Goal: Check status: Check status

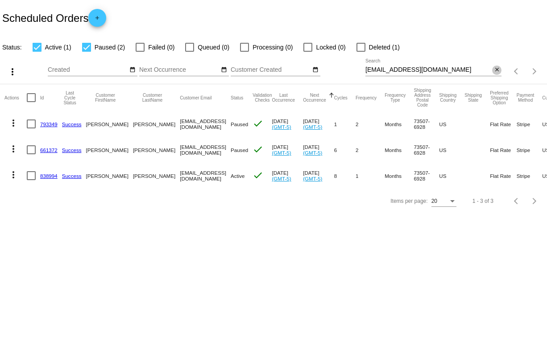
click at [496, 69] on mat-icon "close" at bounding box center [497, 69] width 6 height 7
click at [496, 69] on mat-icon "search" at bounding box center [496, 72] width 11 height 14
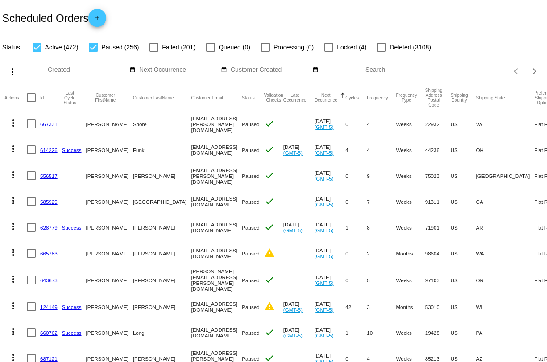
click at [408, 72] on input "Search" at bounding box center [433, 69] width 136 height 7
paste input "[EMAIL_ADDRESS][DOMAIN_NAME]"
type input "[EMAIL_ADDRESS][DOMAIN_NAME]"
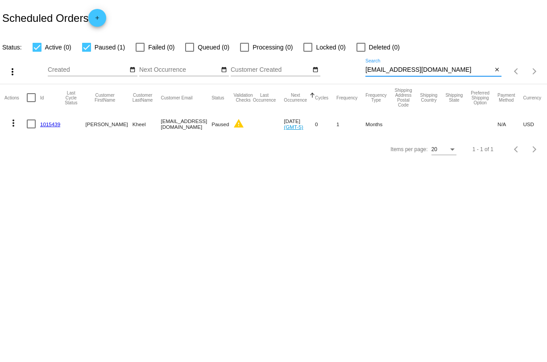
click at [56, 123] on link "1015439" at bounding box center [50, 124] width 20 height 6
